Goal: Information Seeking & Learning: Learn about a topic

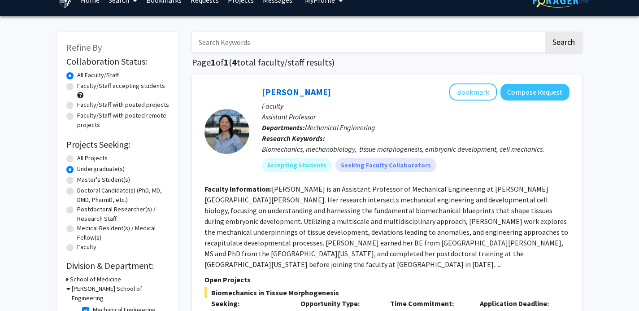
scroll to position [20, 0]
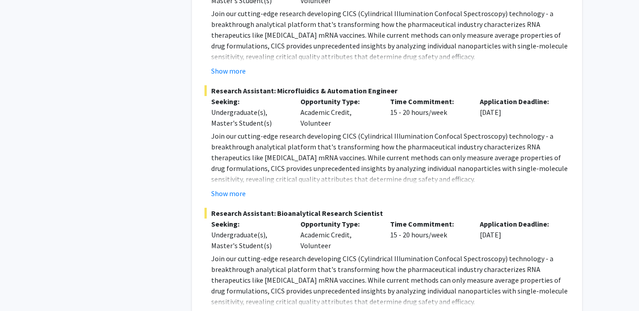
scroll to position [1121, 0]
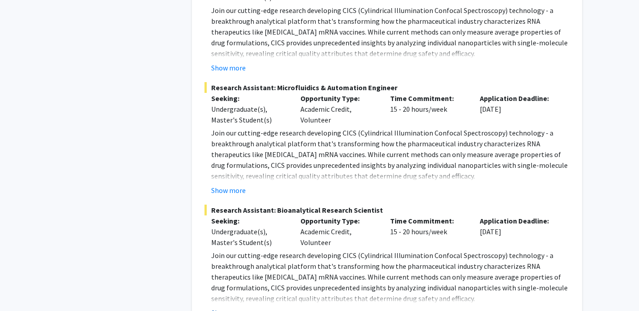
click at [225, 307] on button "Show more" at bounding box center [228, 312] width 35 height 11
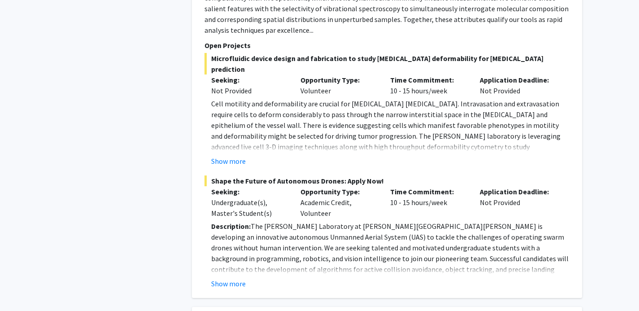
scroll to position [620, 0]
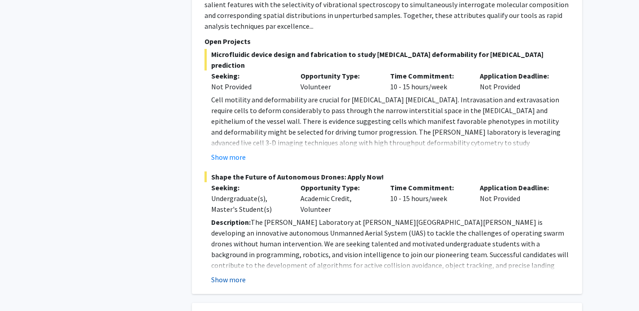
click at [224, 274] on button "Show more" at bounding box center [228, 279] width 35 height 11
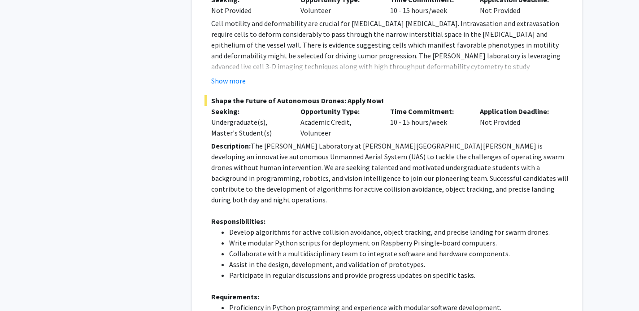
scroll to position [701, 0]
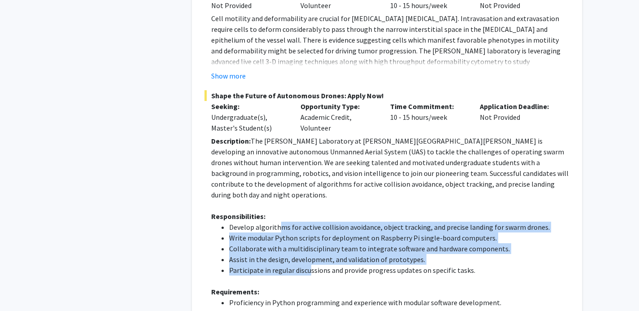
drag, startPoint x: 307, startPoint y: 241, endPoint x: 280, endPoint y: 196, distance: 52.3
click at [280, 221] on ul "Develop algorithms for active collision avoidance, object tracking, and precise…" at bounding box center [390, 248] width 358 height 54
click at [280, 221] on li "Develop algorithms for active collision avoidance, object tracking, and precise…" at bounding box center [399, 226] width 340 height 11
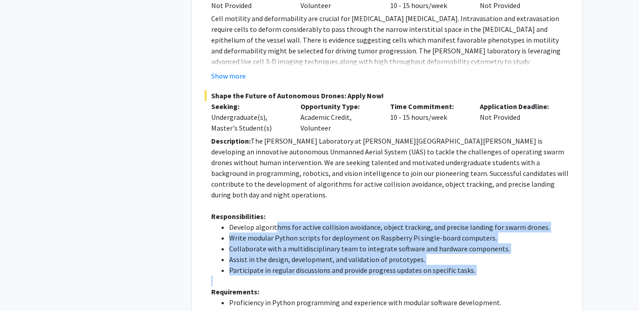
drag, startPoint x: 275, startPoint y: 194, endPoint x: 328, endPoint y: 243, distance: 72.7
click at [328, 243] on div "Description: The [PERSON_NAME] Laboratory at [PERSON_NAME][GEOGRAPHIC_DATA][PER…" at bounding box center [390, 296] width 358 height 323
click at [328, 275] on p at bounding box center [390, 280] width 358 height 11
drag, startPoint x: 356, startPoint y: 238, endPoint x: 265, endPoint y: 195, distance: 101.1
click at [265, 221] on ul "Develop algorithms for active collision avoidance, object tracking, and precise…" at bounding box center [390, 248] width 358 height 54
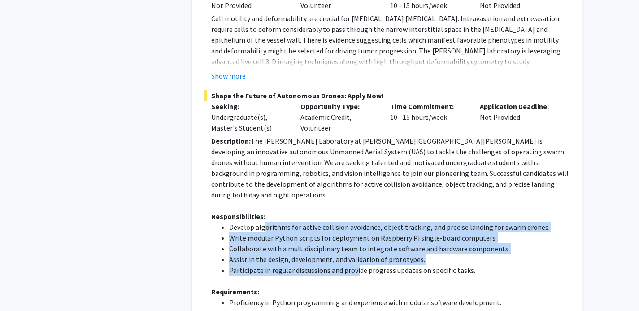
click at [265, 221] on li "Develop algorithms for active collision avoidance, object tracking, and precise…" at bounding box center [399, 226] width 340 height 11
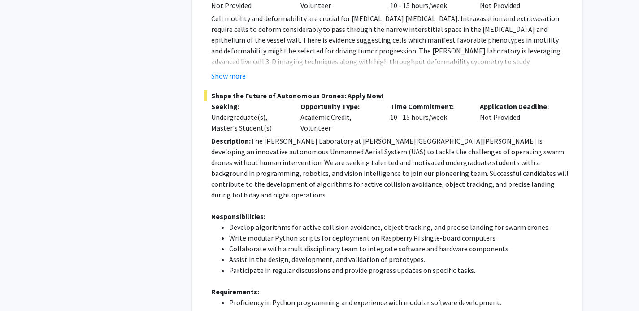
drag, startPoint x: 259, startPoint y: 195, endPoint x: 363, endPoint y: 239, distance: 112.7
click at [363, 239] on ul "Develop algorithms for active collision avoidance, object tracking, and precise…" at bounding box center [390, 248] width 358 height 54
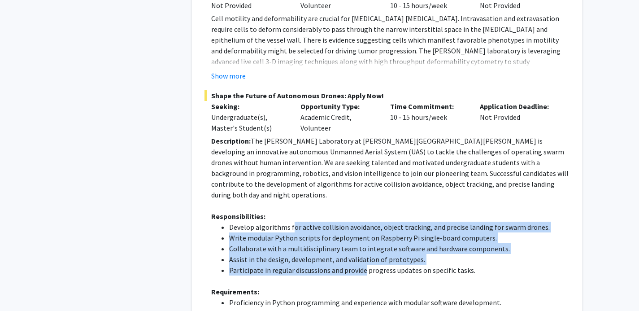
drag, startPoint x: 363, startPoint y: 239, endPoint x: 290, endPoint y: 198, distance: 83.9
click at [290, 221] on ul "Develop algorithms for active collision avoidance, object tracking, and precise…" at bounding box center [390, 248] width 358 height 54
click at [290, 221] on li "Develop algorithms for active collision avoidance, object tracking, and precise…" at bounding box center [399, 226] width 340 height 11
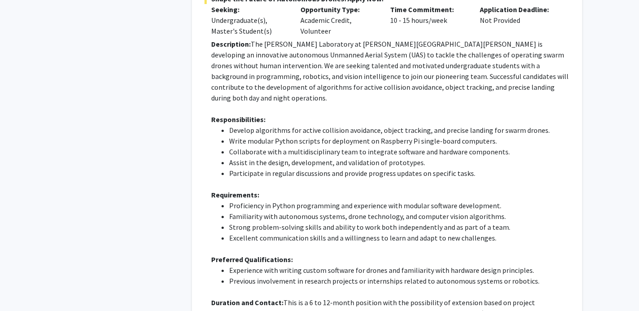
scroll to position [799, 0]
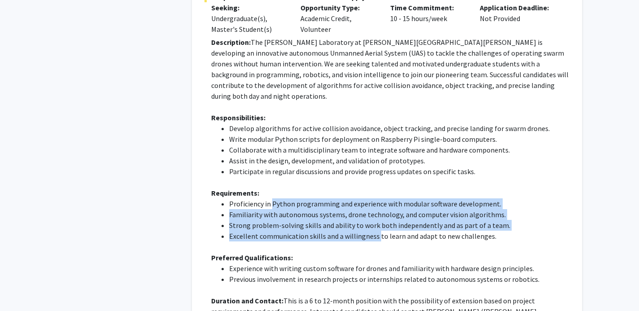
drag, startPoint x: 374, startPoint y: 204, endPoint x: 270, endPoint y: 169, distance: 109.9
click at [270, 198] on ul "Proficiency in Python programming and experience with modular software developm…" at bounding box center [390, 219] width 358 height 43
click at [270, 198] on li "Proficiency in Python programming and experience with modular software developm…" at bounding box center [399, 203] width 340 height 11
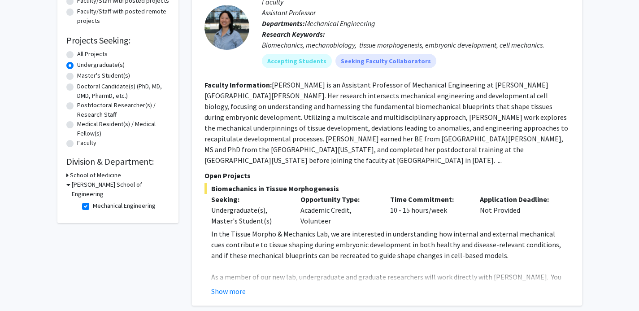
scroll to position [133, 0]
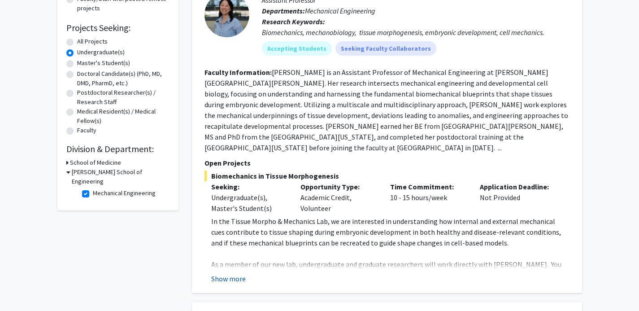
click at [234, 273] on button "Show more" at bounding box center [228, 278] width 35 height 11
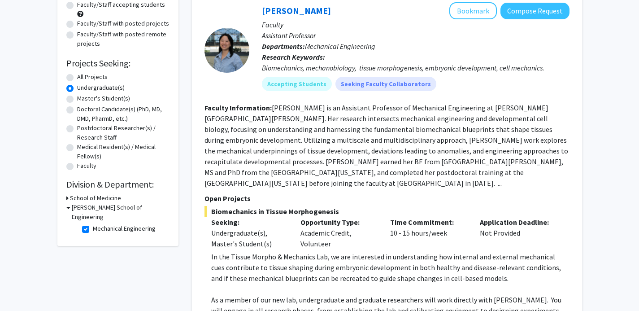
scroll to position [100, 0]
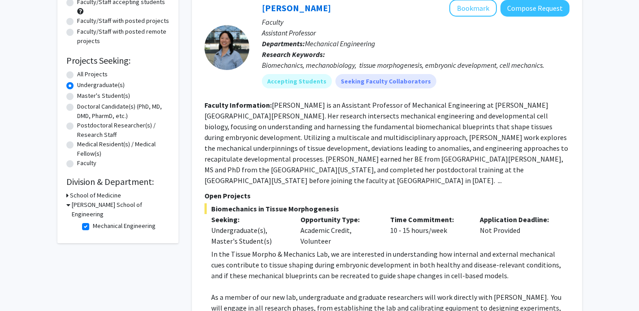
click at [69, 196] on div "School of Medicine" at bounding box center [117, 195] width 103 height 9
click at [67, 196] on icon at bounding box center [67, 195] width 2 height 9
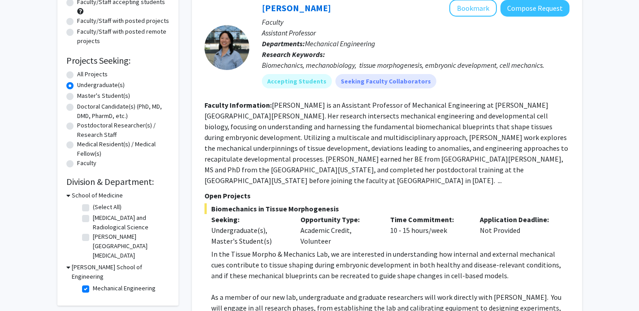
click at [74, 264] on h3 "[PERSON_NAME] School of Engineering" at bounding box center [121, 271] width 98 height 19
click at [74, 264] on h3 "[PERSON_NAME] School of Engineering" at bounding box center [120, 271] width 100 height 19
